Goal: Transaction & Acquisition: Purchase product/service

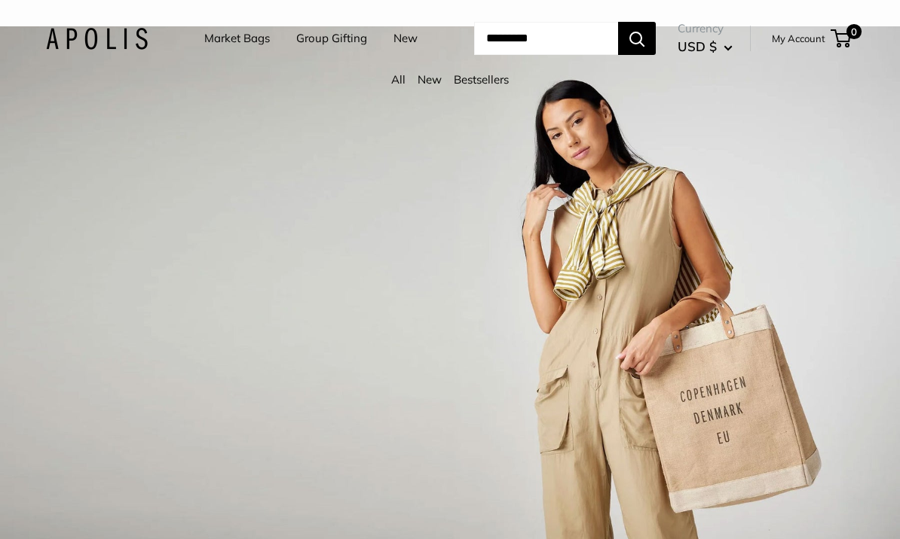
click at [233, 46] on link "Market Bags" at bounding box center [237, 38] width 66 height 21
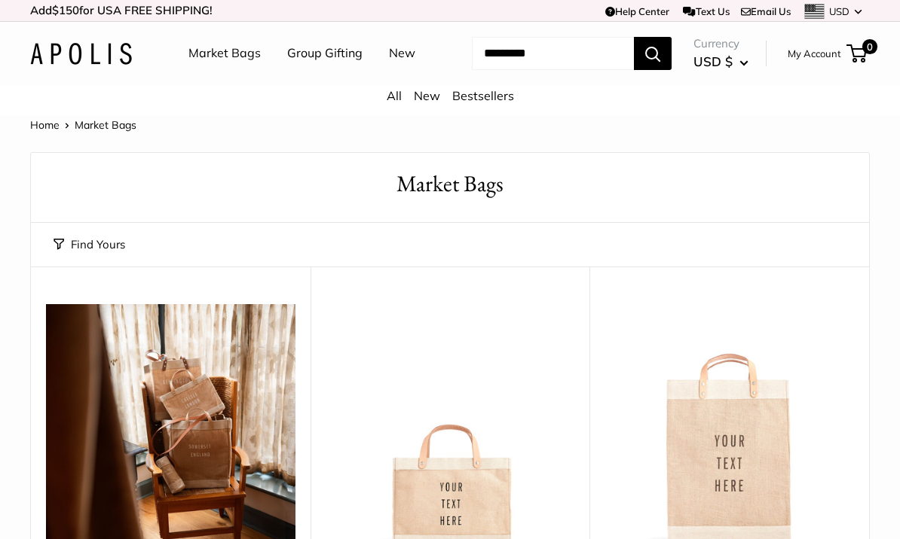
click at [237, 57] on link "Market Bags" at bounding box center [224, 53] width 72 height 23
click at [526, 70] on input "Search..." at bounding box center [553, 53] width 162 height 33
type input "****"
click at [657, 70] on button "Search" at bounding box center [653, 53] width 38 height 33
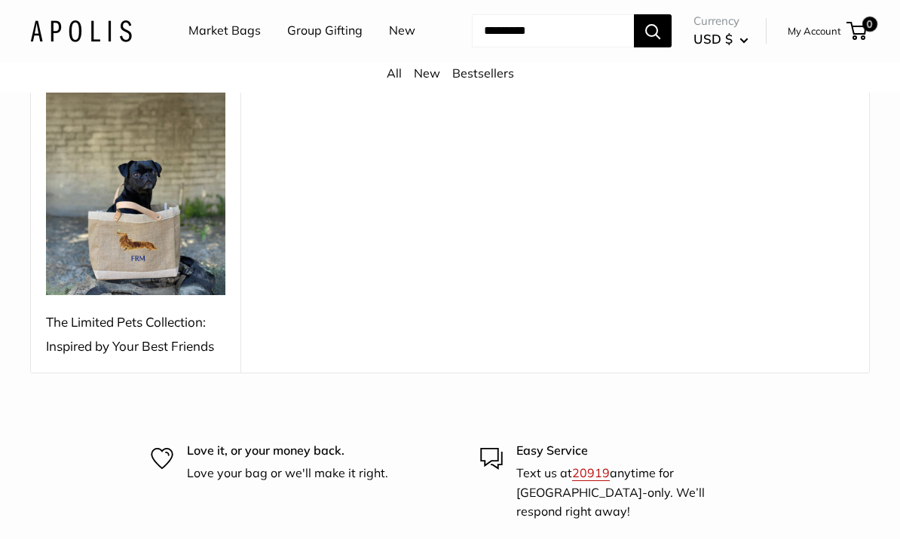
scroll to position [238, 0]
click at [153, 295] on img at bounding box center [135, 182] width 179 height 227
click at [171, 359] on div "The Limited Pets Collection: Inspired by Your Best Friends" at bounding box center [135, 334] width 179 height 48
click at [190, 295] on img at bounding box center [135, 182] width 179 height 227
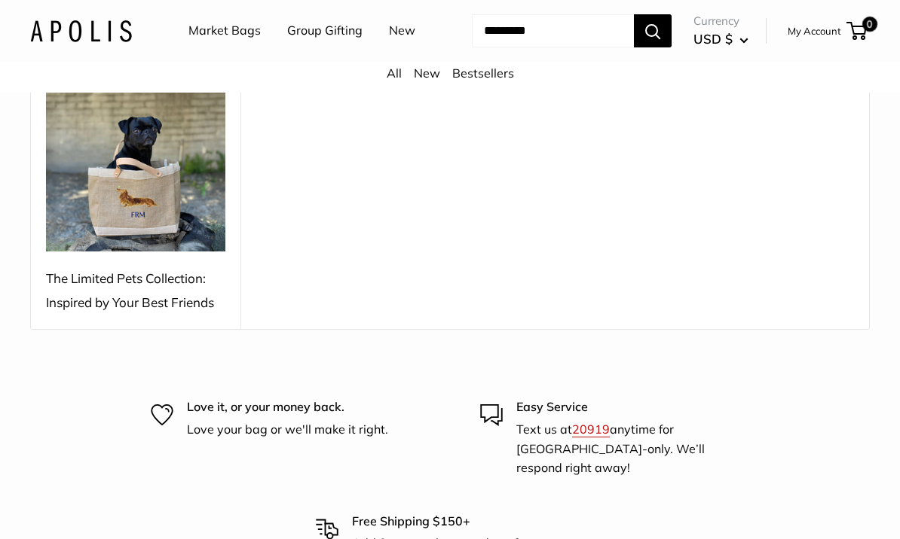
scroll to position [282, 0]
click at [196, 252] on img at bounding box center [135, 138] width 179 height 227
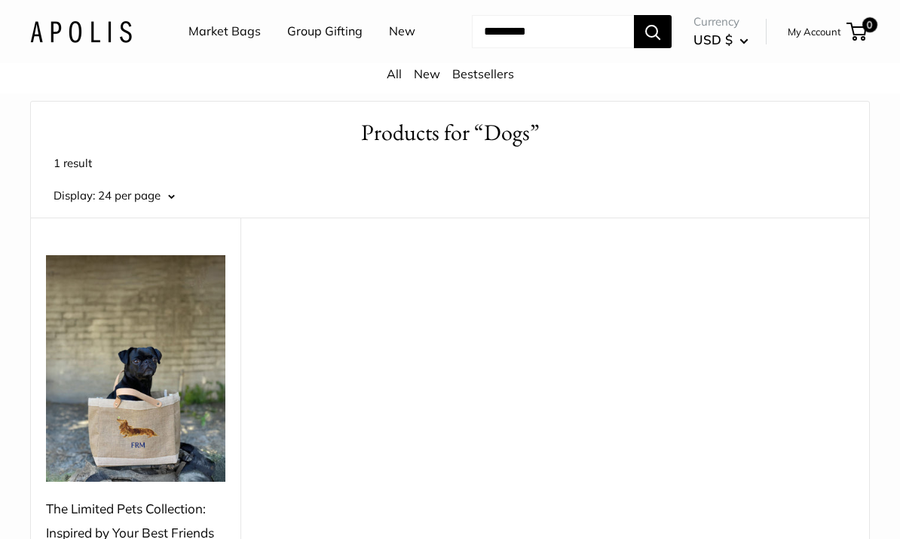
scroll to position [0, 0]
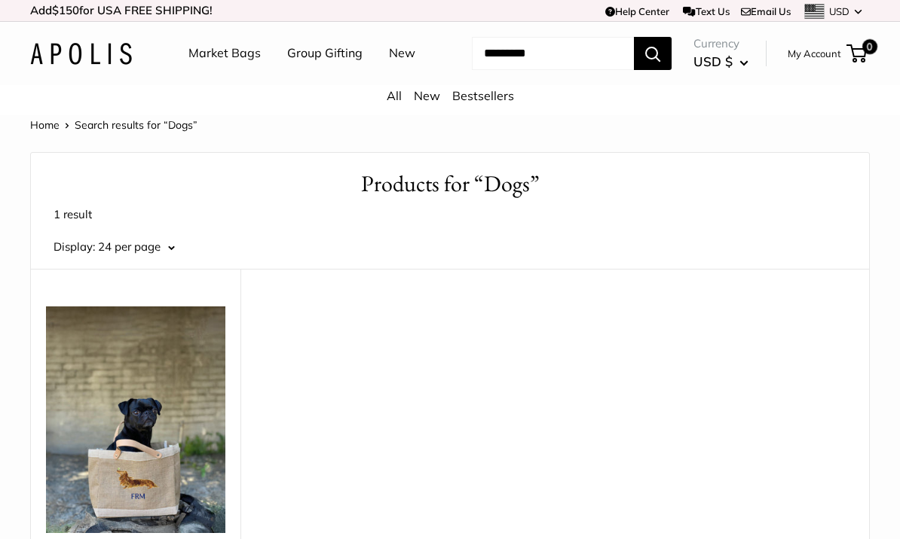
click at [389, 65] on link "New" at bounding box center [402, 53] width 26 height 23
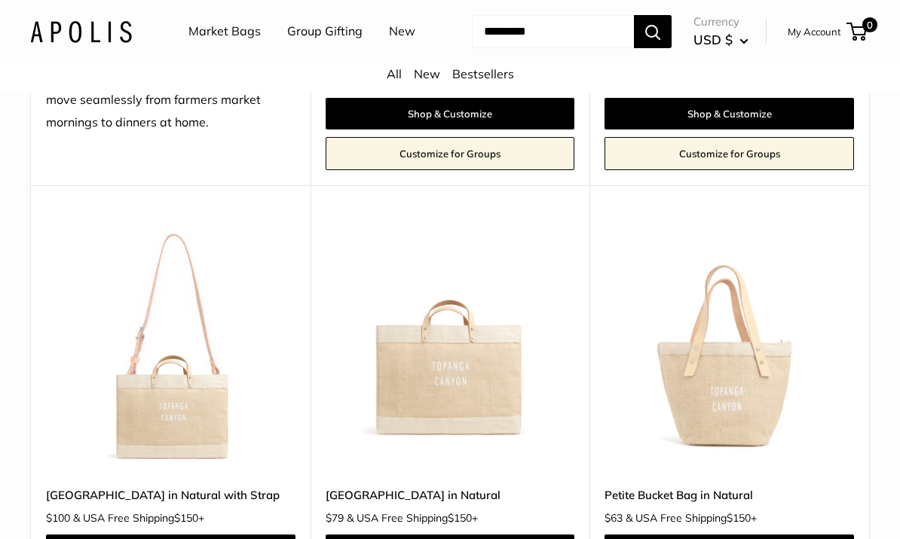
scroll to position [1520, 0]
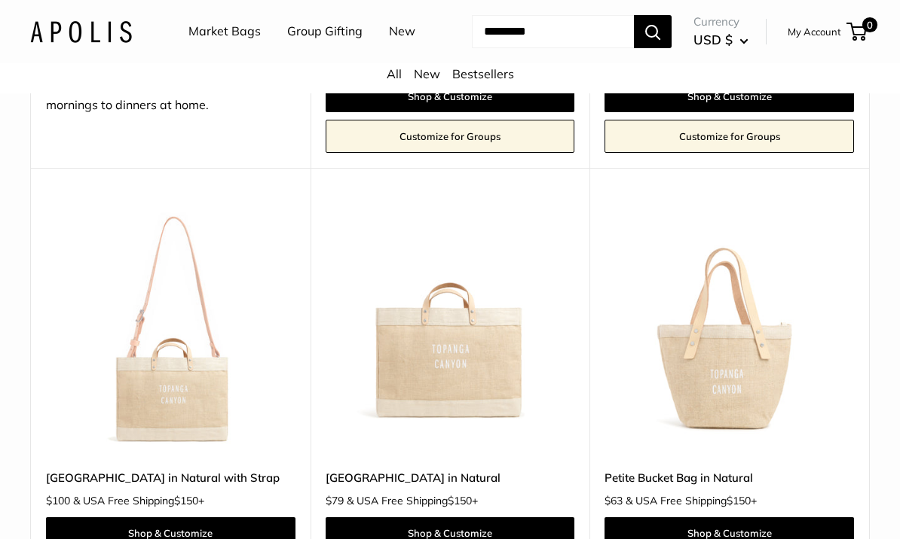
click at [535, 48] on input "Search..." at bounding box center [553, 31] width 162 height 33
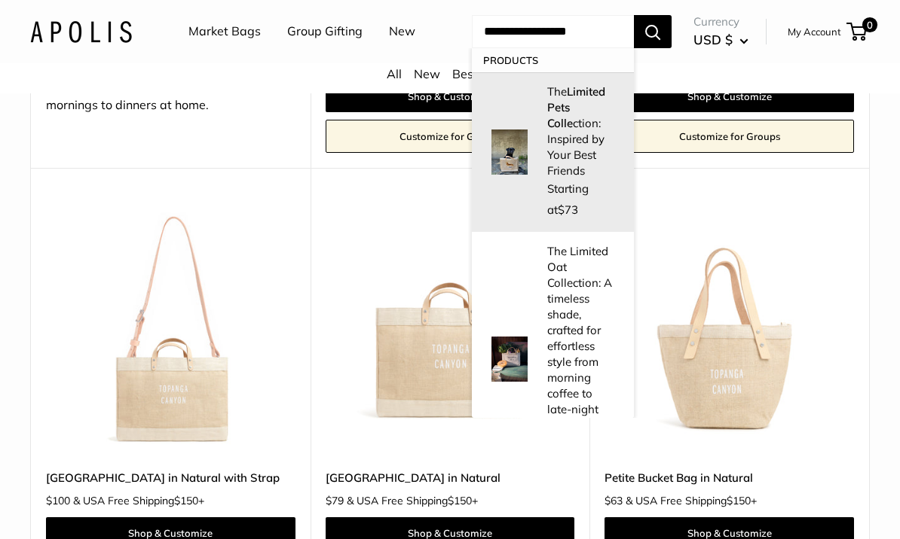
type input "**********"
click at [561, 160] on p "The Limited Pets Colle ction: Inspired by Your Best Friends" at bounding box center [583, 131] width 72 height 95
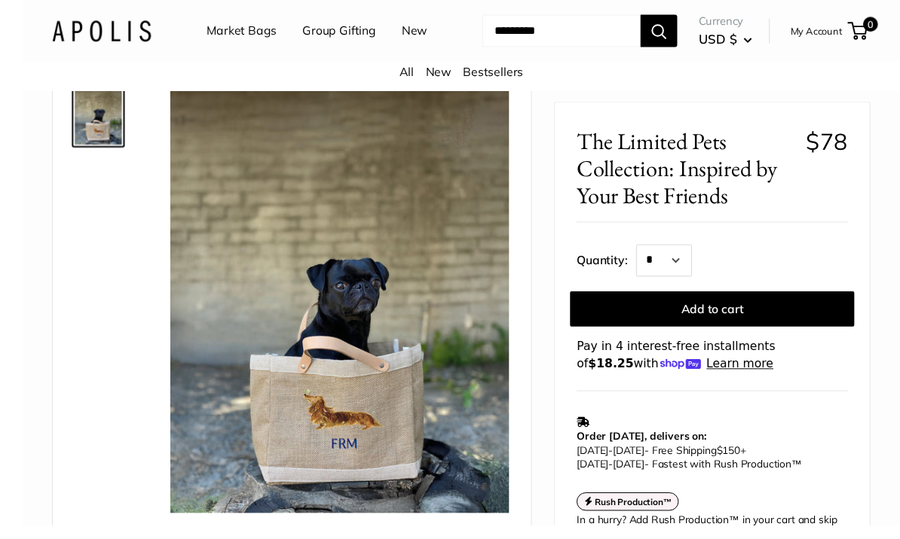
scroll to position [155, 0]
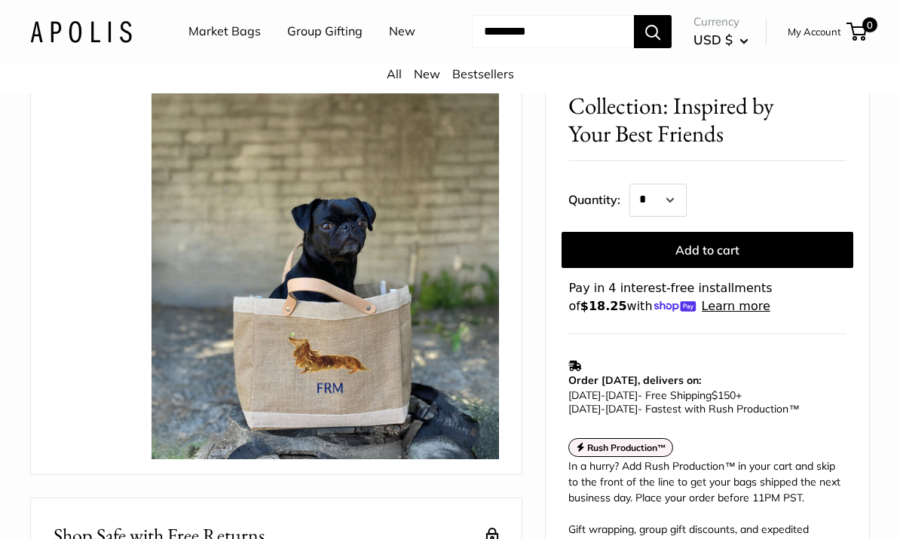
click at [525, 414] on div "Roll over image to zoom in The Limited Pets Collection: Inspired by Your Best F…" at bounding box center [449, 346] width 839 height 699
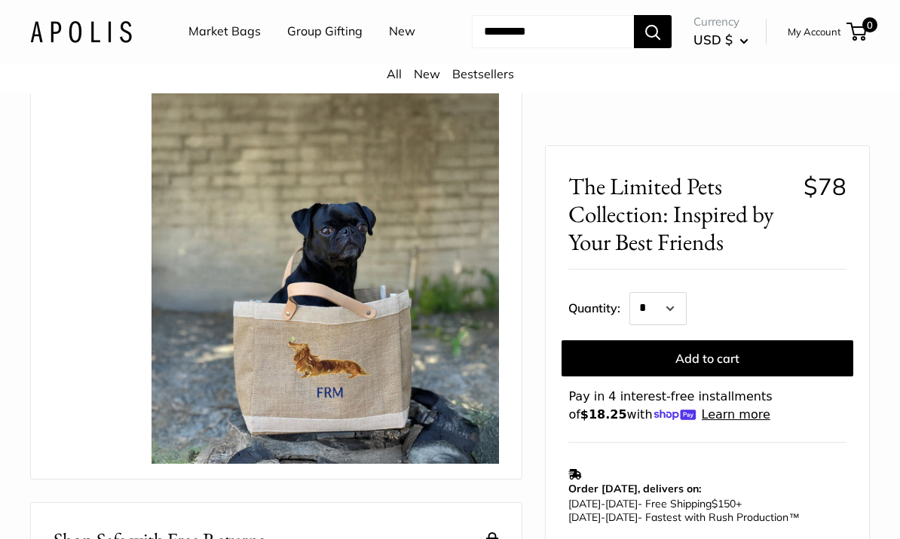
scroll to position [151, 0]
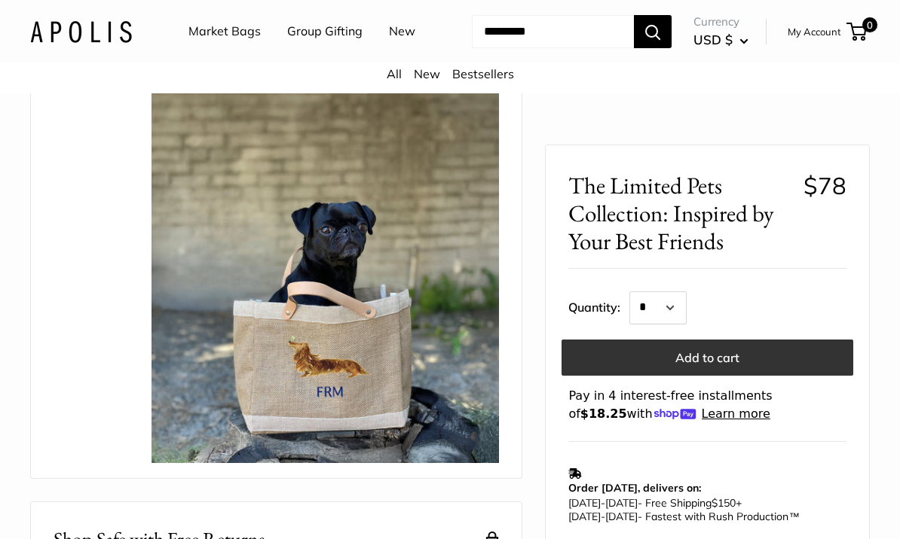
click at [587, 373] on button "Add to cart" at bounding box center [707, 357] width 292 height 36
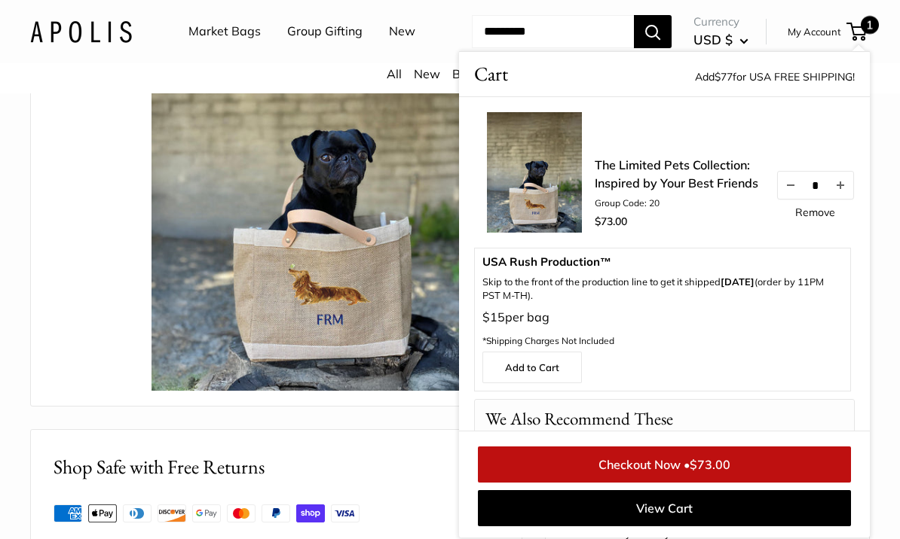
scroll to position [226, 0]
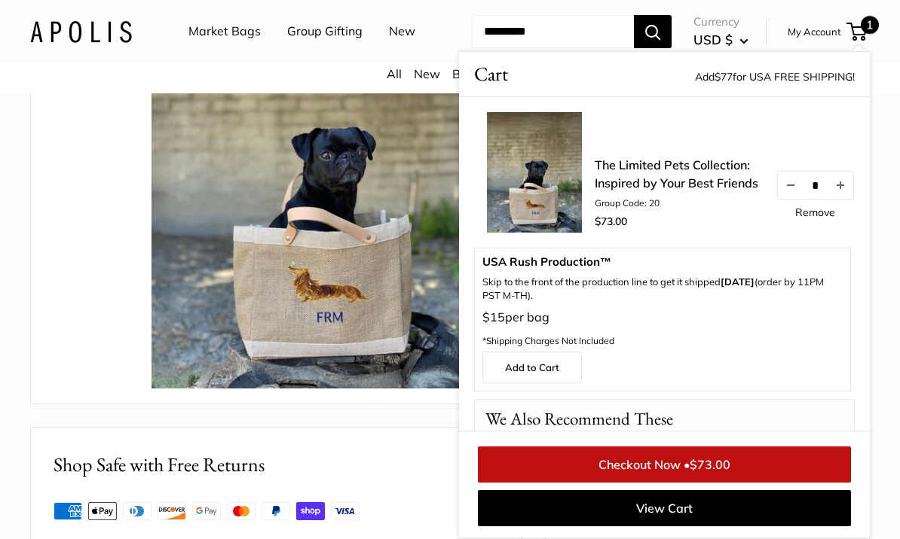
click at [772, 483] on link "Checkout Now • $73.00" at bounding box center [664, 465] width 373 height 36
